Goal: Task Accomplishment & Management: Manage account settings

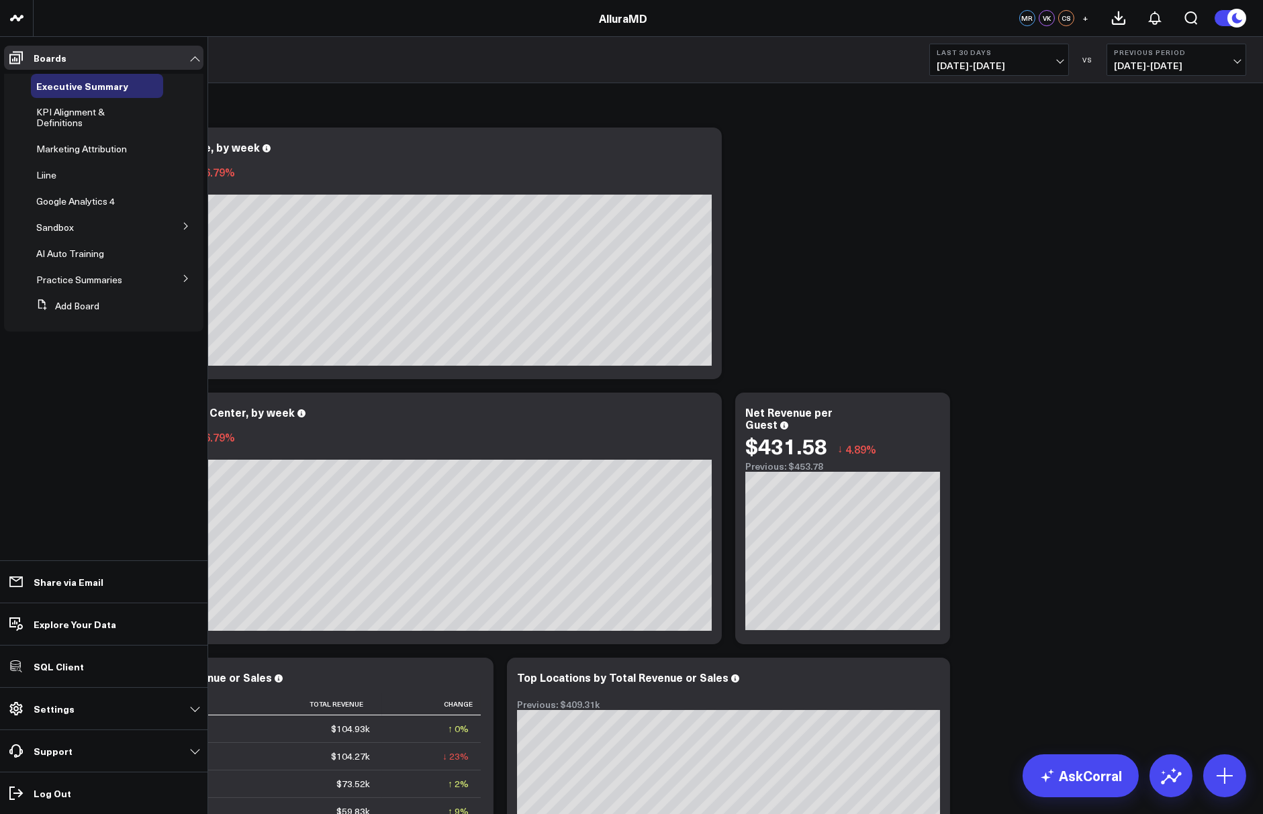
click at [182, 229] on icon at bounding box center [186, 226] width 8 height 8
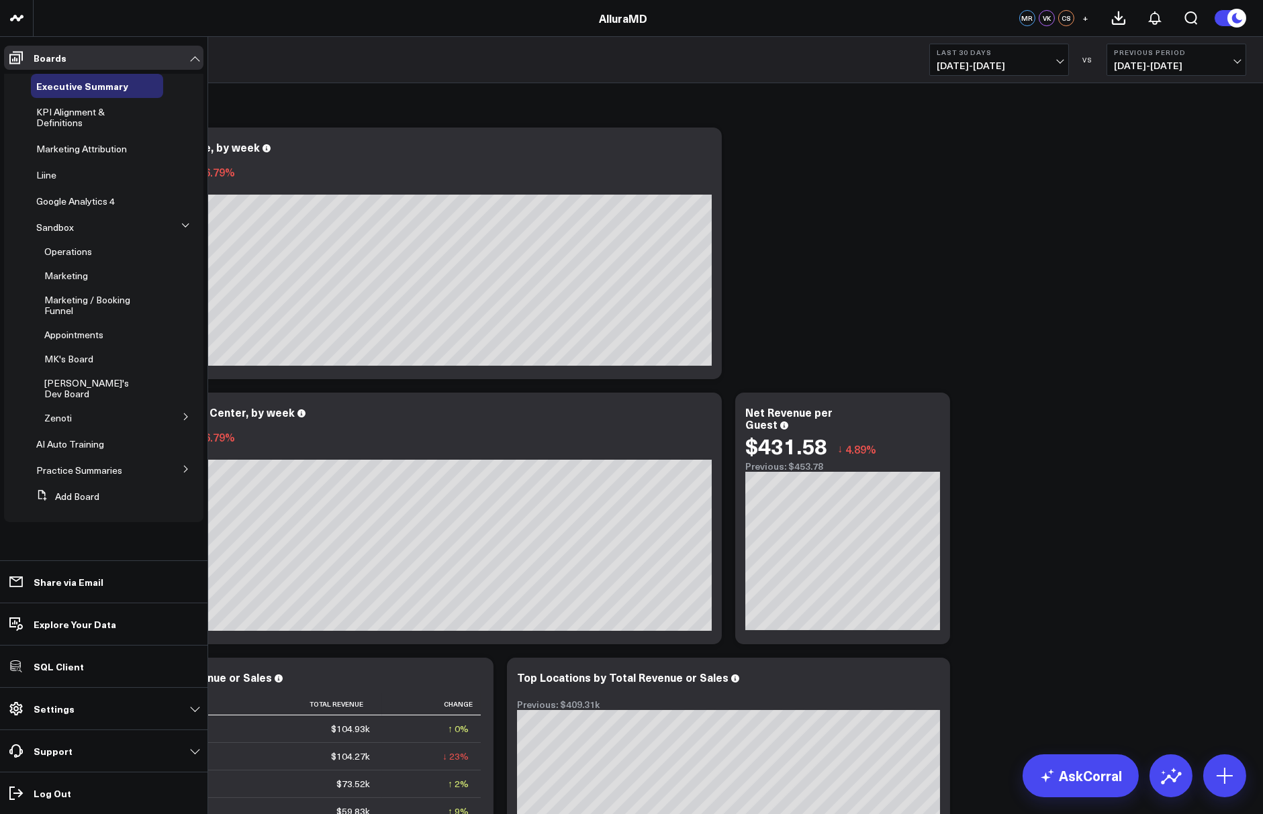
click at [178, 406] on button at bounding box center [186, 416] width 35 height 20
click at [65, 488] on span "KPI & Performance Review" at bounding box center [93, 496] width 83 height 24
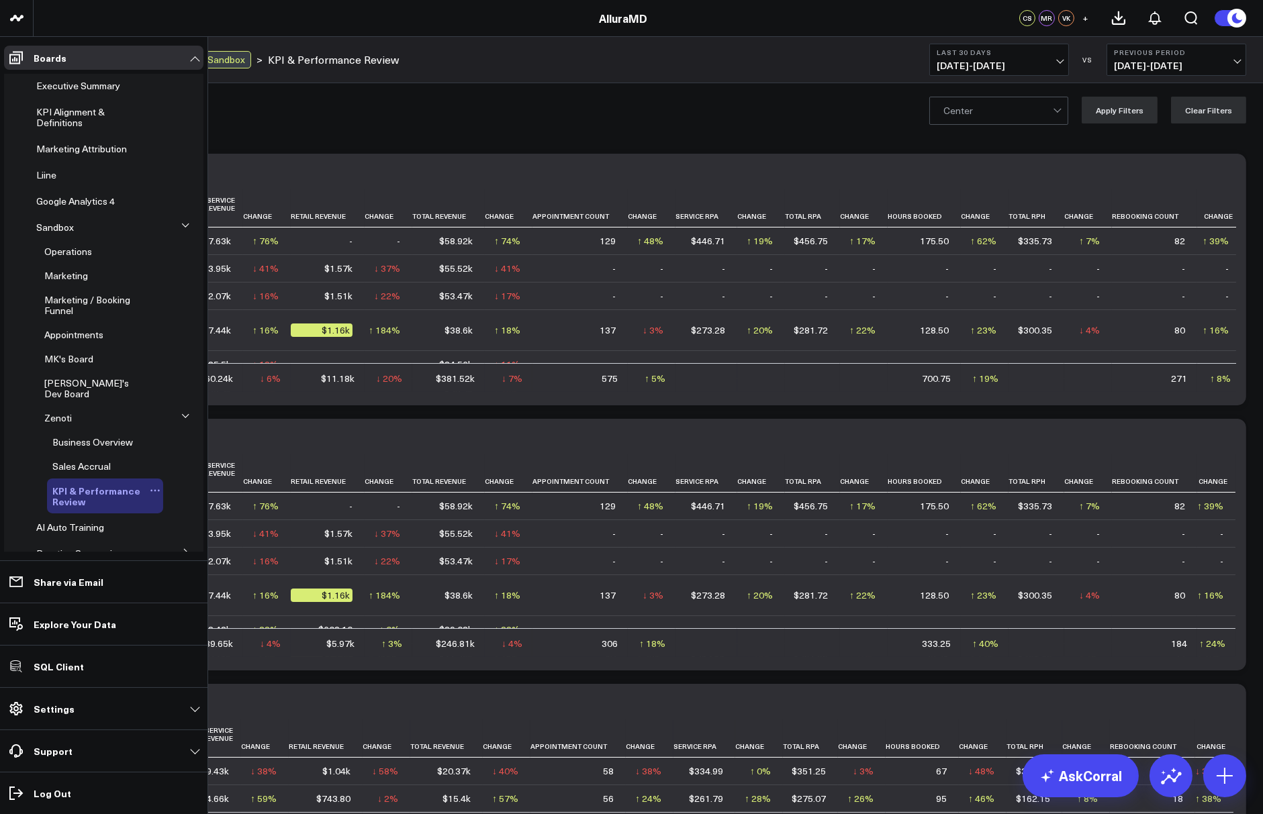
click at [150, 485] on icon at bounding box center [155, 490] width 11 height 11
click at [198, 495] on button "Edit Name" at bounding box center [213, 498] width 109 height 26
type input "Provider KPI & Performance Review"
click at [61, 122] on span "KPI Alignment & Definitions" at bounding box center [70, 117] width 68 height 24
click at [50, 126] on span "KPI Alignment & Definitions" at bounding box center [70, 117] width 68 height 24
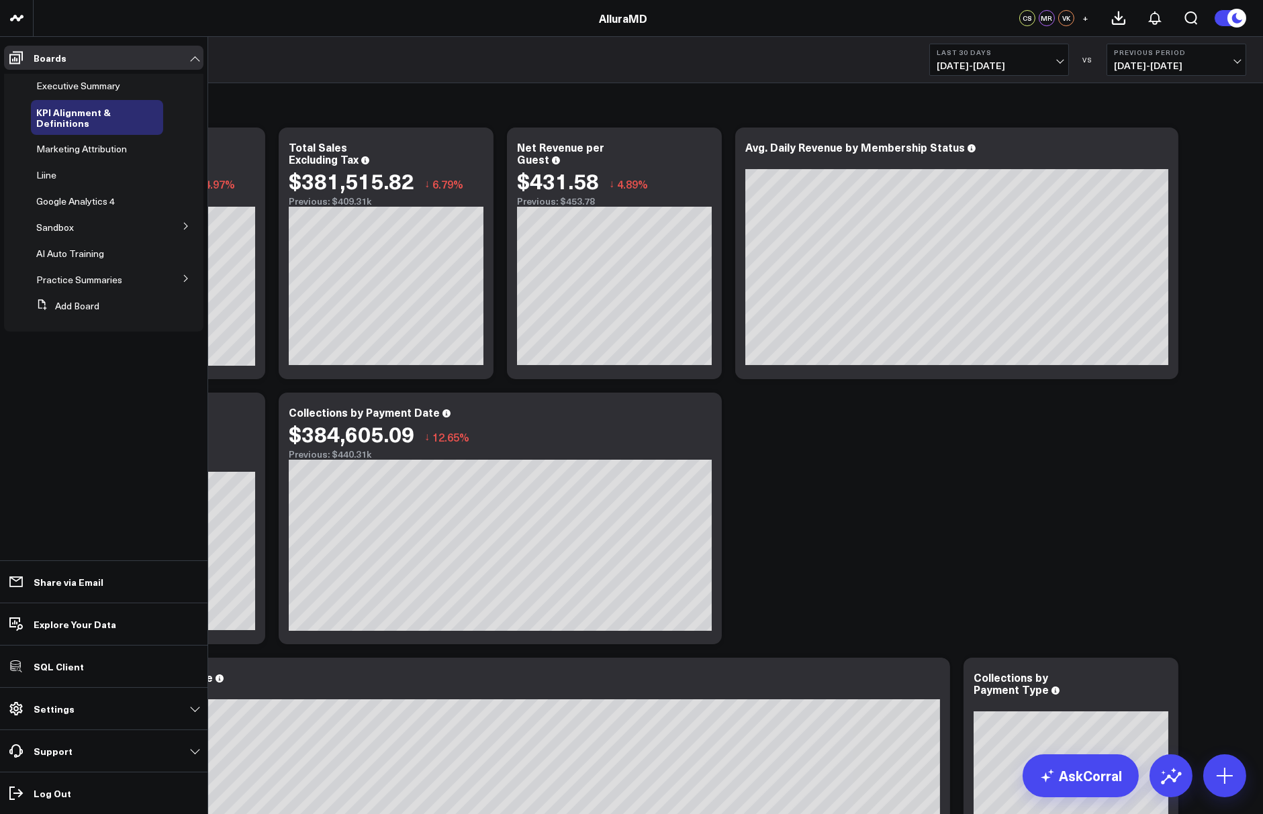
click at [190, 277] on icon at bounding box center [186, 279] width 8 height 8
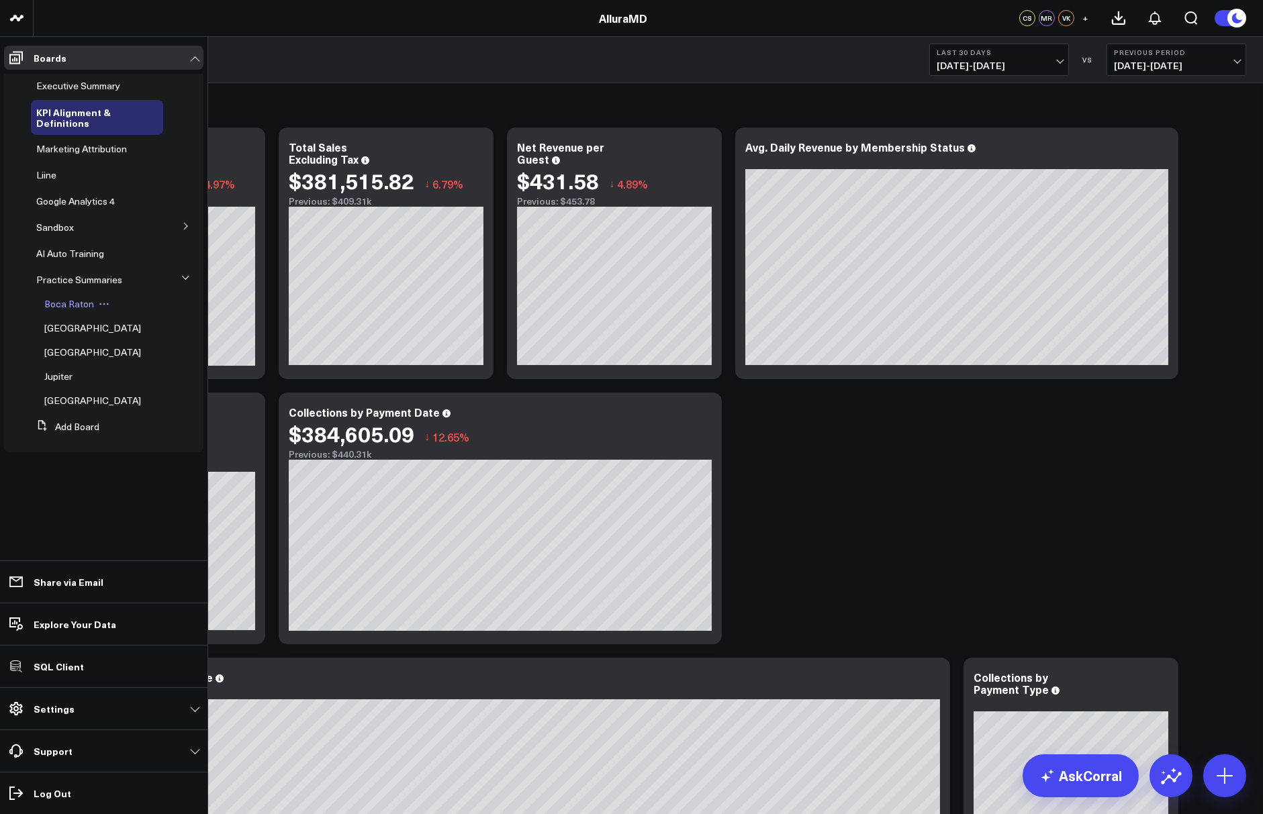
click at [69, 309] on span "Boca Raton" at bounding box center [69, 303] width 50 height 13
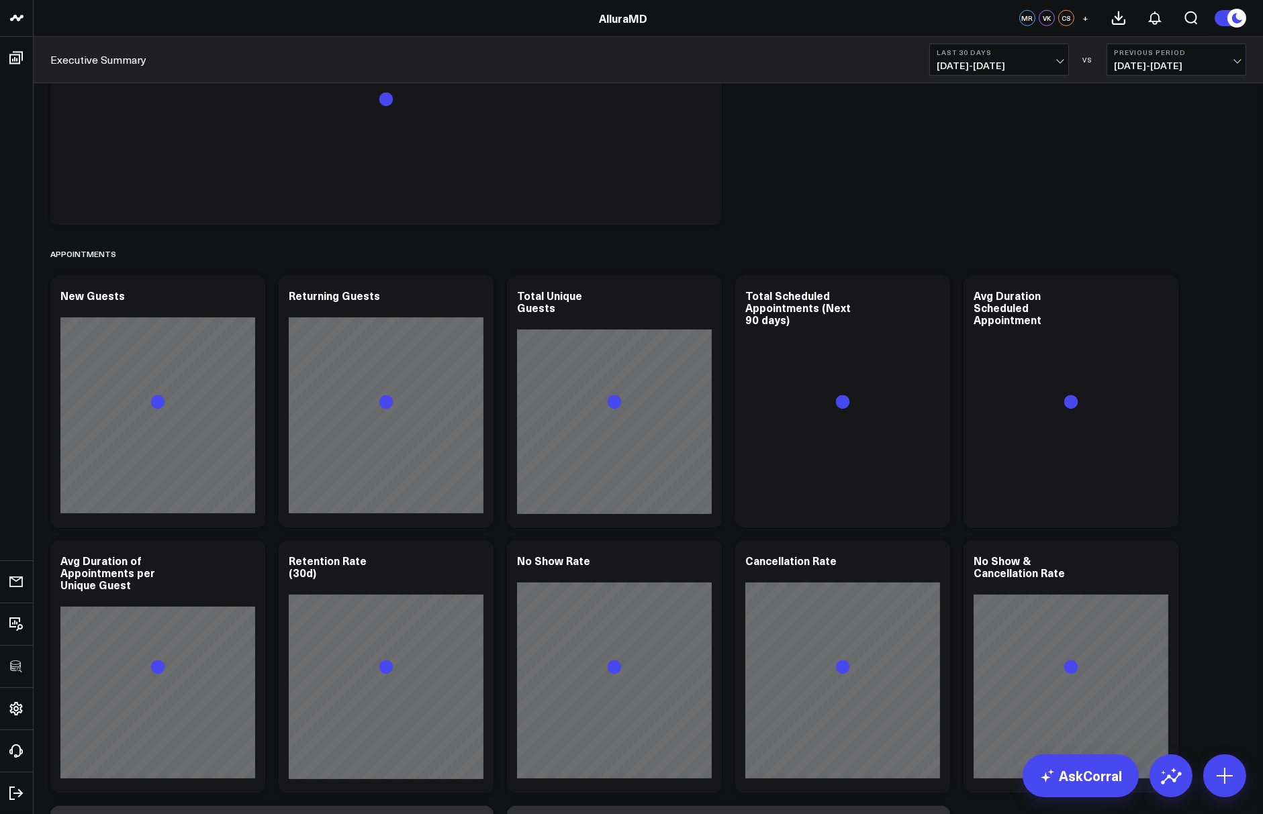
scroll to position [2315, 0]
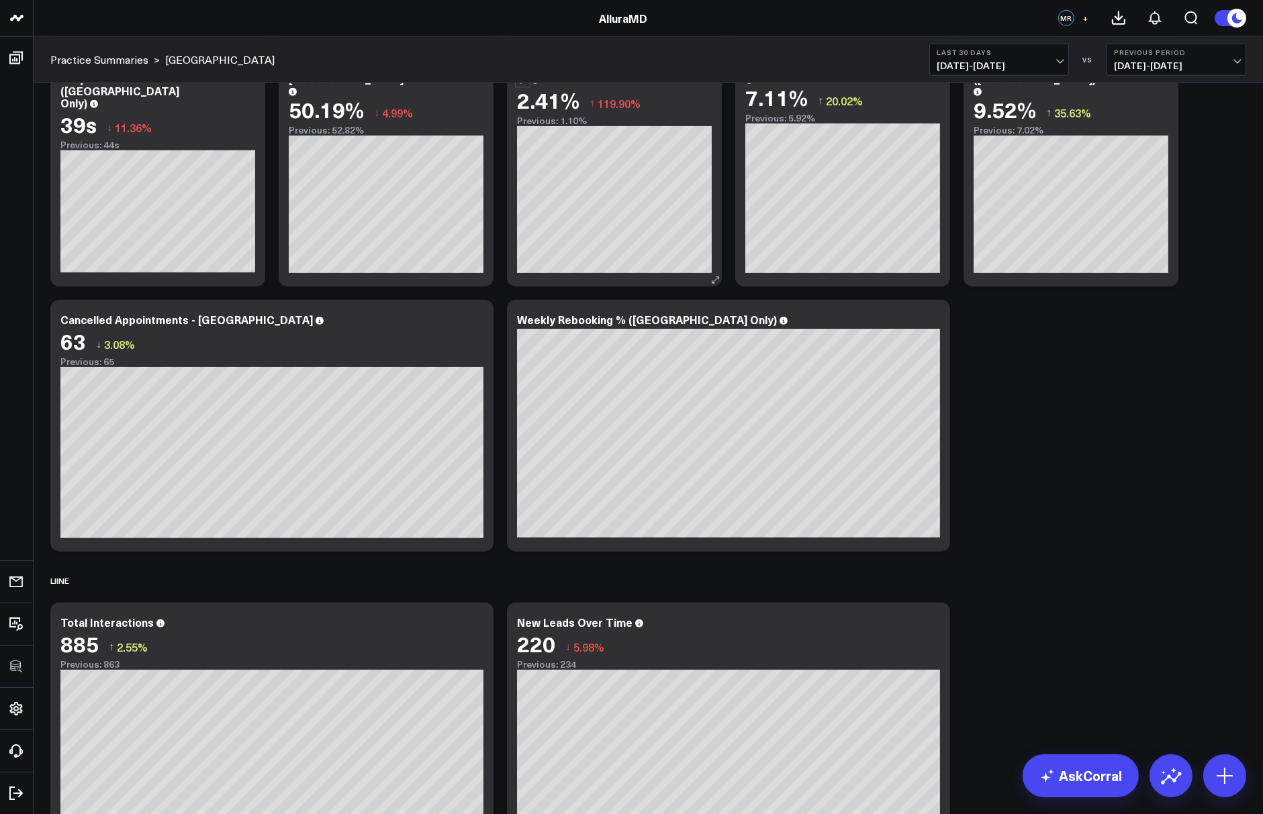
scroll to position [3022, 0]
